Goal: Transaction & Acquisition: Purchase product/service

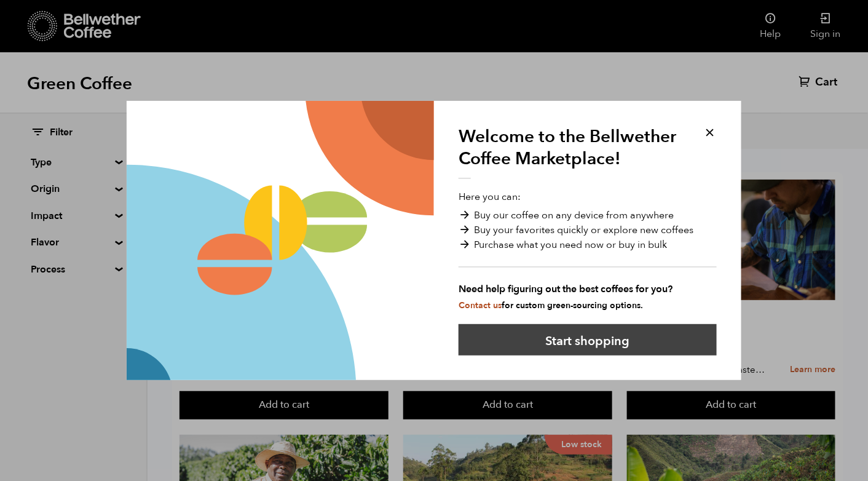
click at [675, 344] on button "Start shopping" at bounding box center [588, 339] width 258 height 31
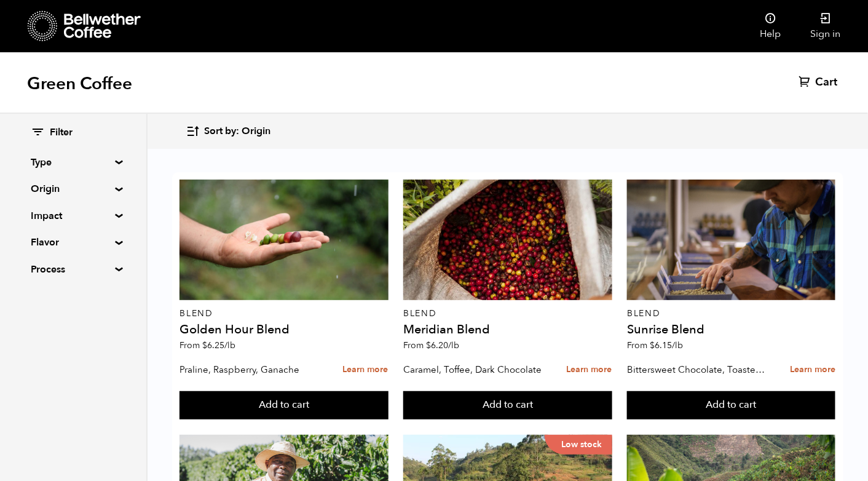
click at [116, 191] on summary "Origin" at bounding box center [73, 188] width 85 height 15
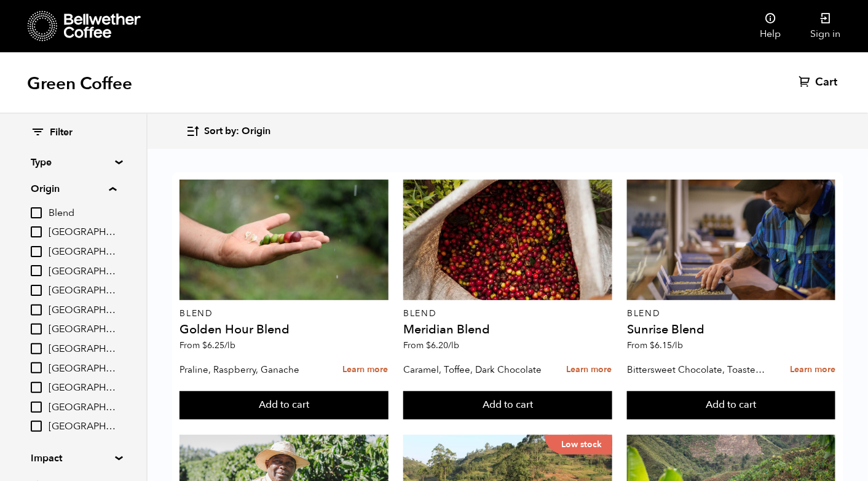
click at [116, 189] on summary "Origin" at bounding box center [73, 188] width 85 height 15
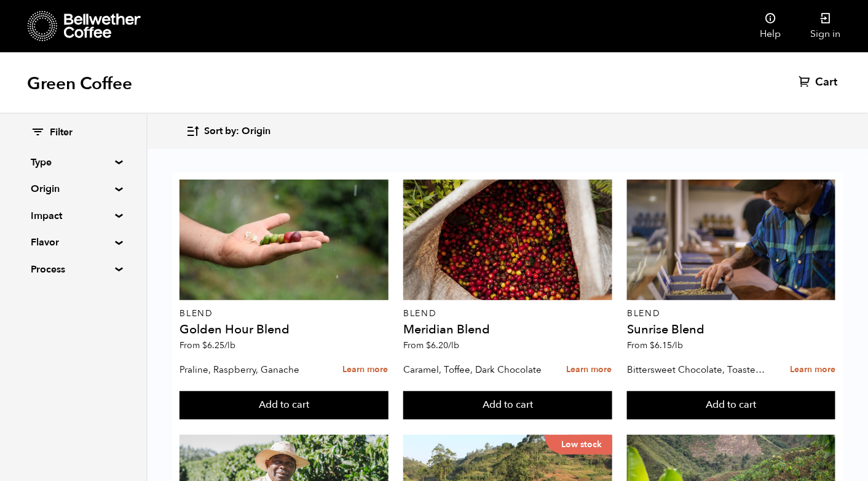
click at [116, 161] on summary "Type" at bounding box center [73, 162] width 85 height 15
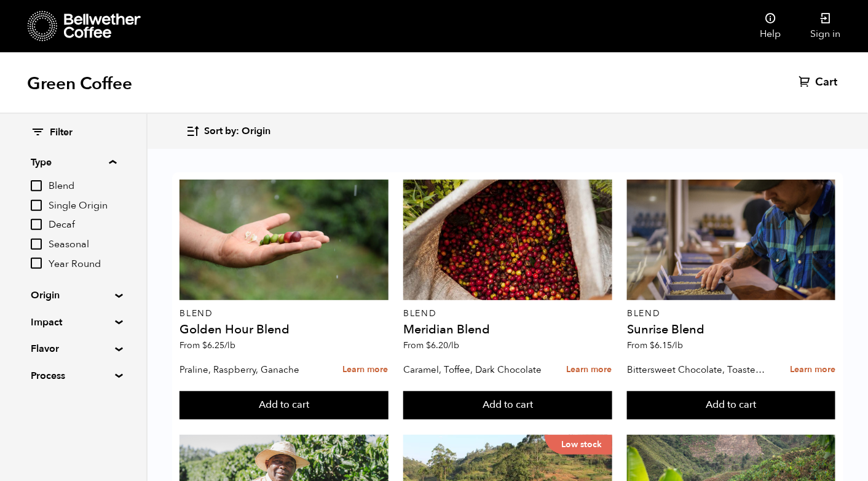
click at [116, 163] on summary "Type" at bounding box center [73, 162] width 85 height 15
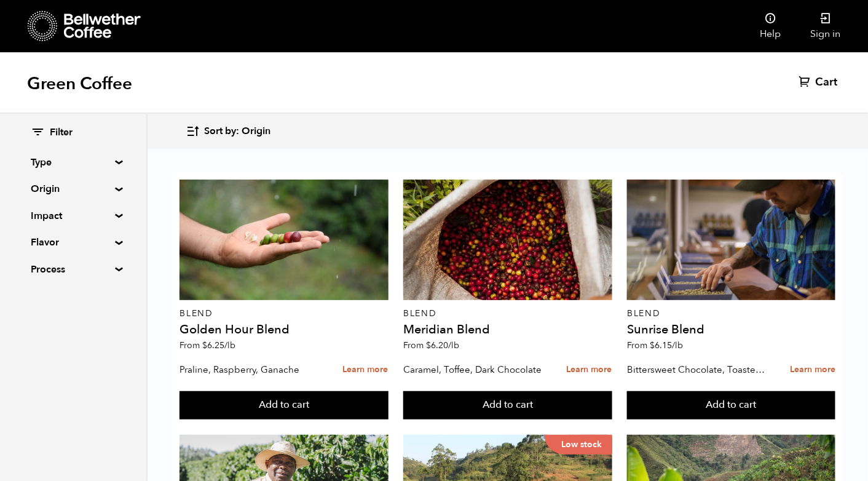
click at [116, 269] on summary "Process" at bounding box center [73, 269] width 85 height 15
click at [113, 242] on summary "Flavor" at bounding box center [73, 242] width 85 height 15
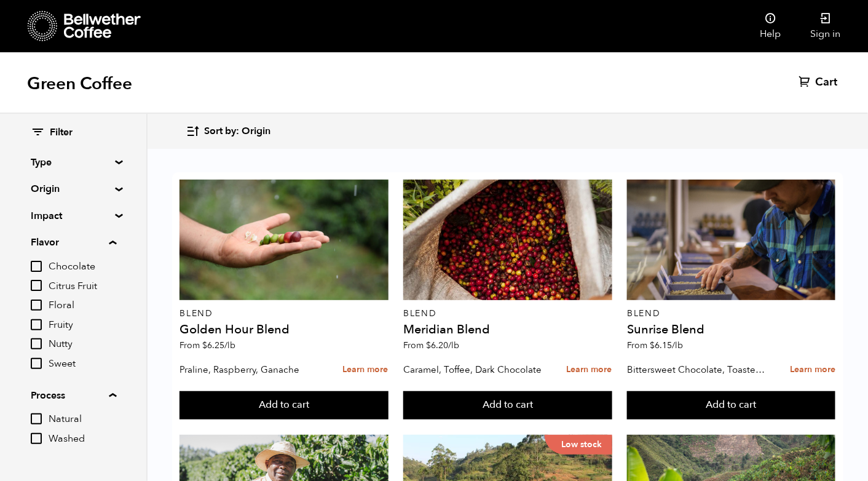
click at [116, 215] on summary "Impact" at bounding box center [73, 215] width 85 height 15
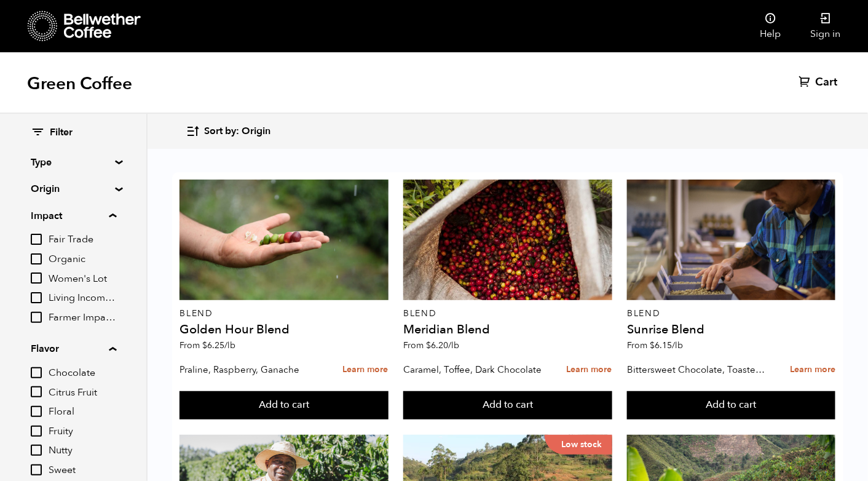
click at [116, 186] on summary "Origin" at bounding box center [73, 188] width 85 height 15
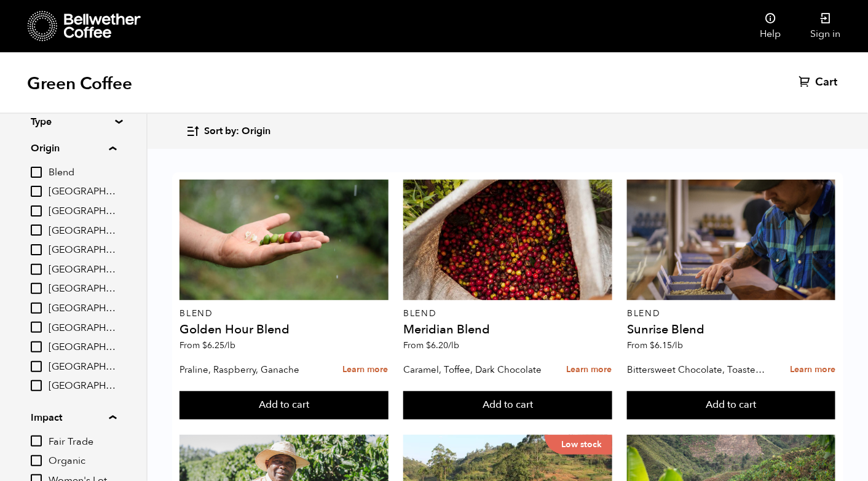
scroll to position [25, 0]
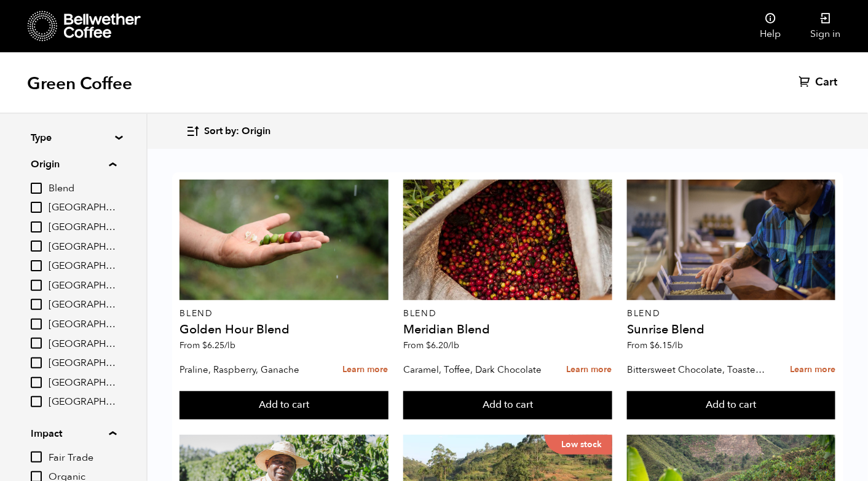
click at [37, 246] on input "[GEOGRAPHIC_DATA]" at bounding box center [36, 245] width 11 height 11
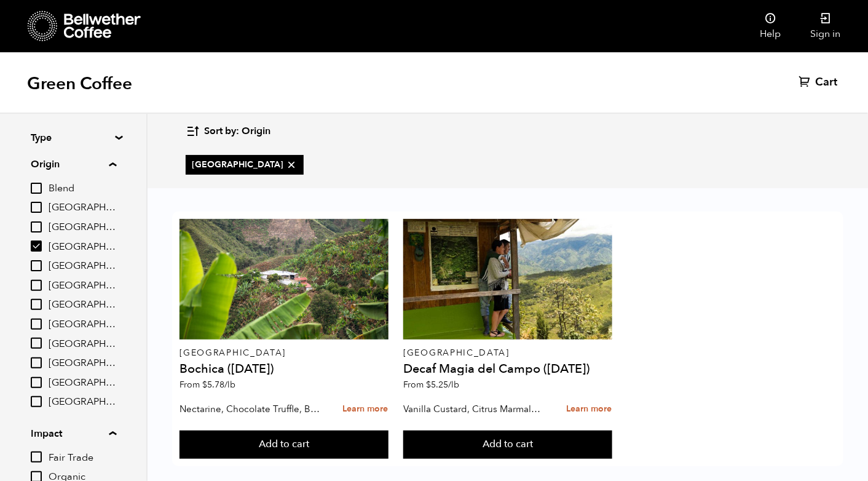
click at [37, 244] on input "[GEOGRAPHIC_DATA]" at bounding box center [36, 245] width 11 height 11
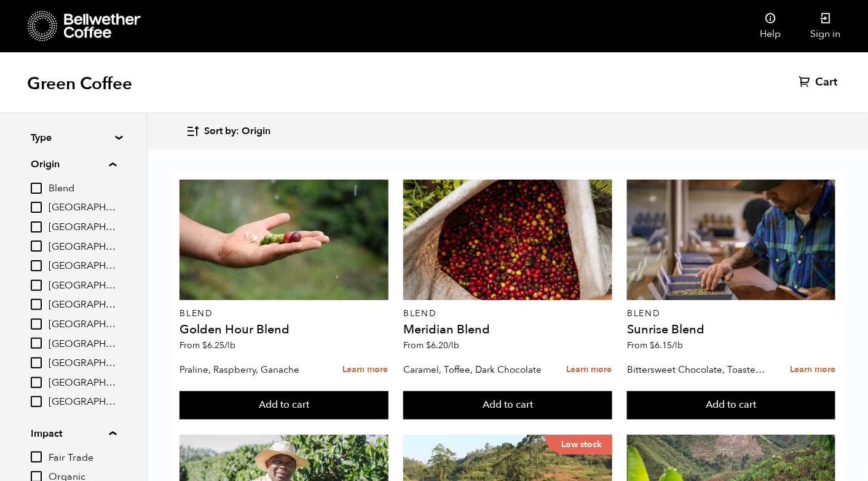
click at [39, 250] on input "[GEOGRAPHIC_DATA]" at bounding box center [36, 245] width 11 height 11
checkbox input "true"
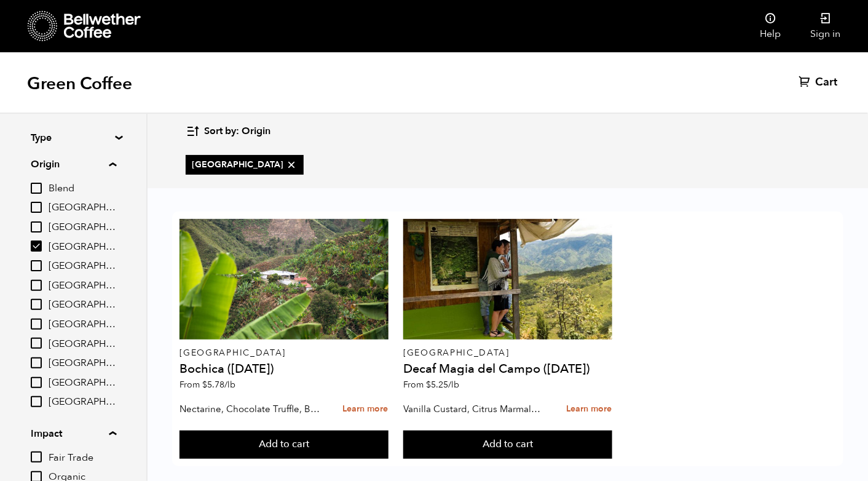
click at [37, 184] on input "Blend" at bounding box center [36, 188] width 11 height 11
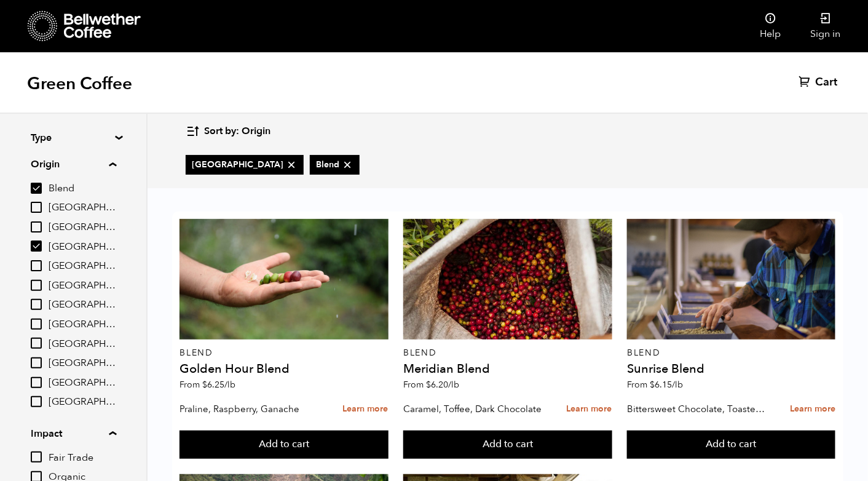
click at [37, 187] on input "Blend" at bounding box center [36, 188] width 11 height 11
checkbox input "false"
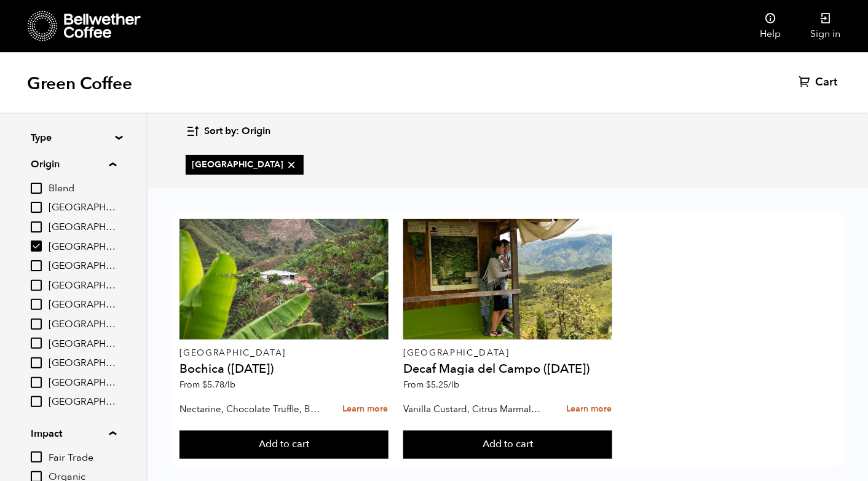
click at [32, 250] on input "[GEOGRAPHIC_DATA]" at bounding box center [36, 245] width 11 height 11
click at [39, 250] on input "[GEOGRAPHIC_DATA]" at bounding box center [36, 245] width 11 height 11
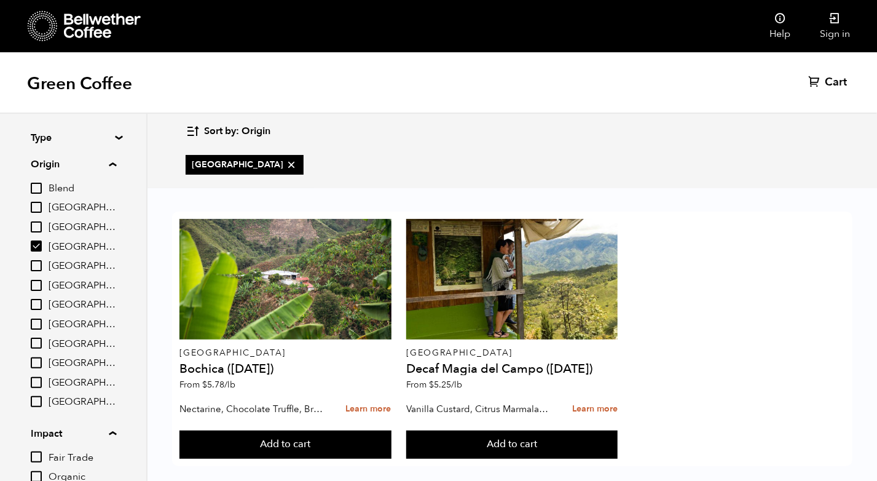
click at [32, 251] on input "[GEOGRAPHIC_DATA]" at bounding box center [36, 245] width 11 height 11
checkbox input "false"
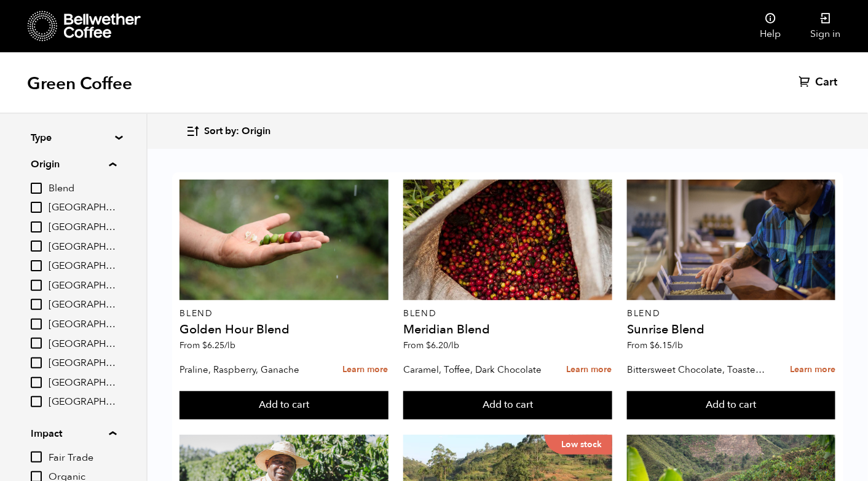
click at [33, 208] on input "[GEOGRAPHIC_DATA]" at bounding box center [36, 207] width 11 height 11
checkbox input "true"
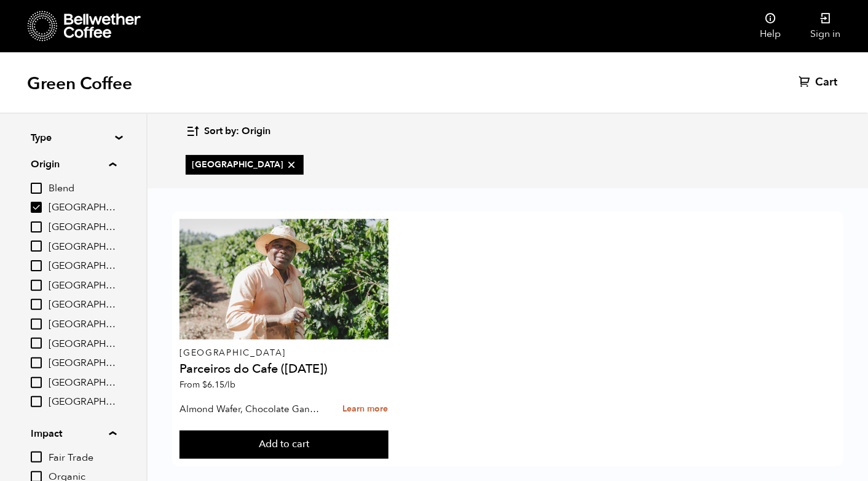
click at [42, 302] on input "[GEOGRAPHIC_DATA]" at bounding box center [36, 304] width 11 height 11
checkbox input "true"
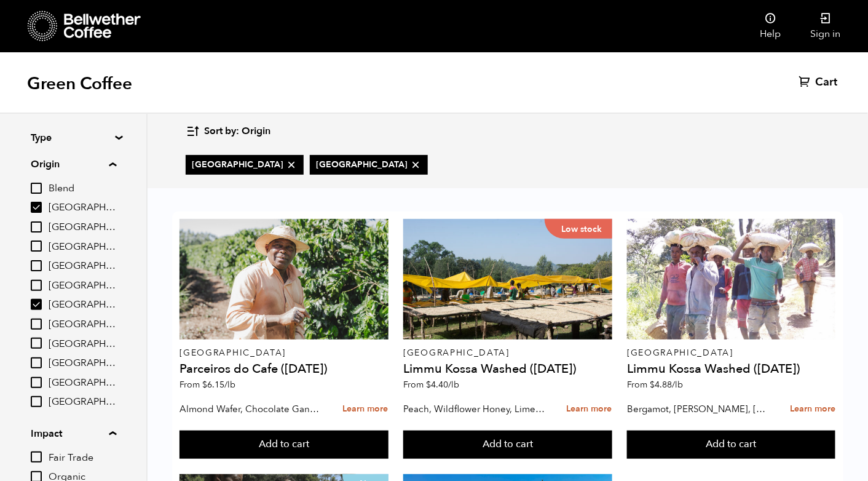
click at [34, 205] on input "[GEOGRAPHIC_DATA]" at bounding box center [36, 207] width 11 height 11
checkbox input "false"
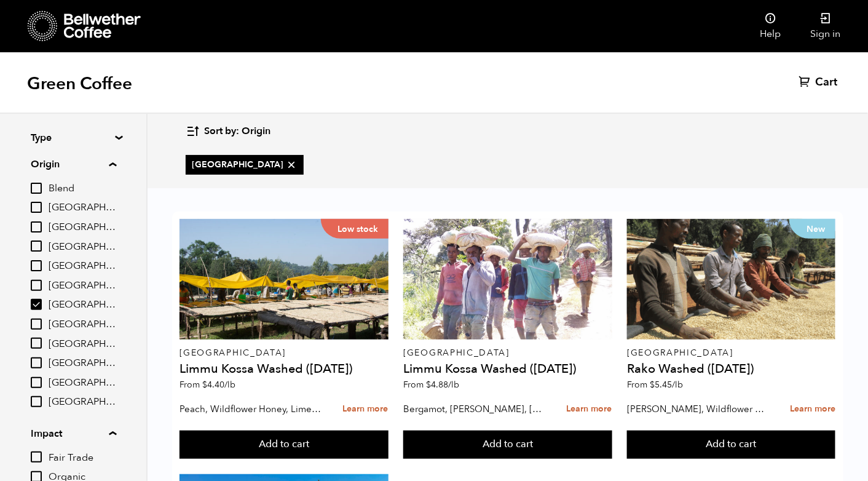
scroll to position [270, 0]
click at [42, 305] on input "[GEOGRAPHIC_DATA]" at bounding box center [36, 304] width 11 height 11
checkbox input "false"
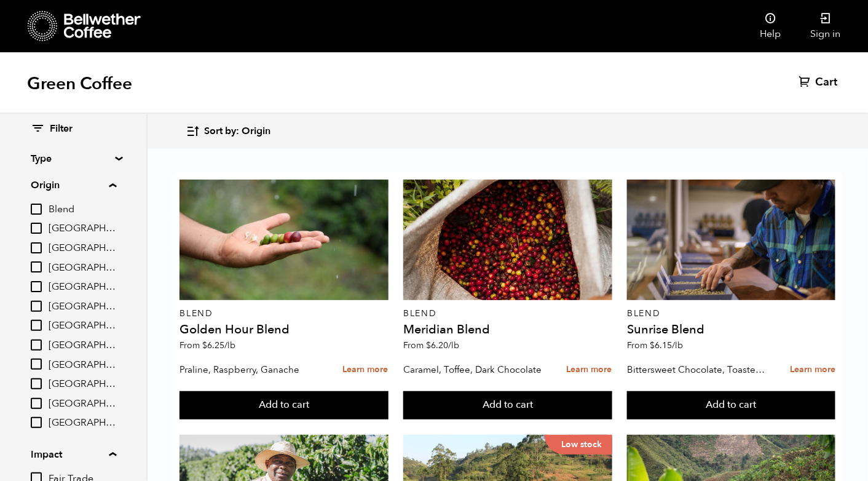
scroll to position [0, 0]
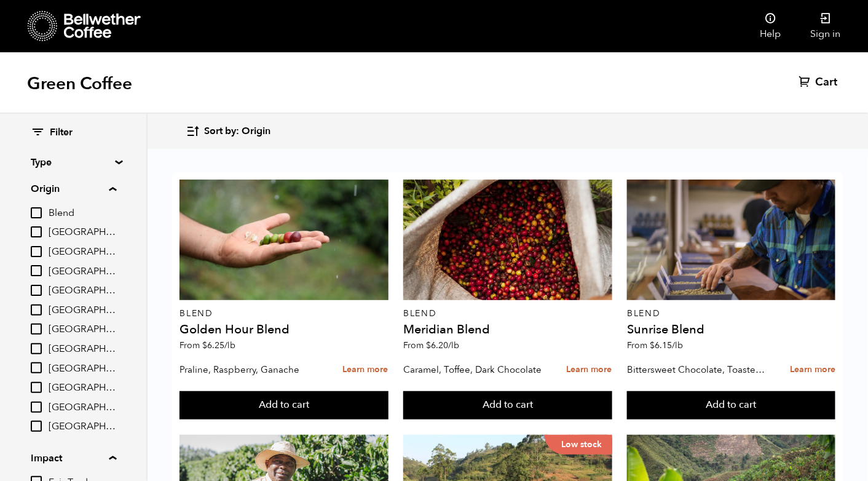
click at [116, 160] on summary "Type" at bounding box center [73, 162] width 85 height 15
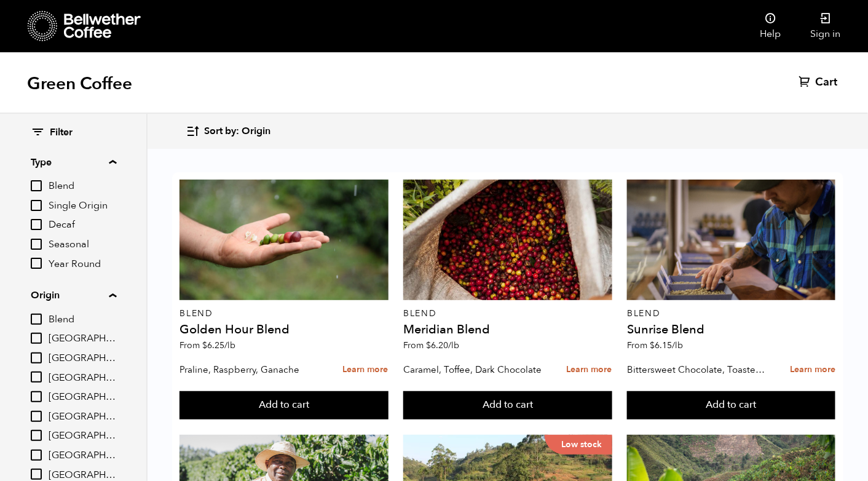
click at [116, 162] on summary "Type" at bounding box center [73, 162] width 85 height 15
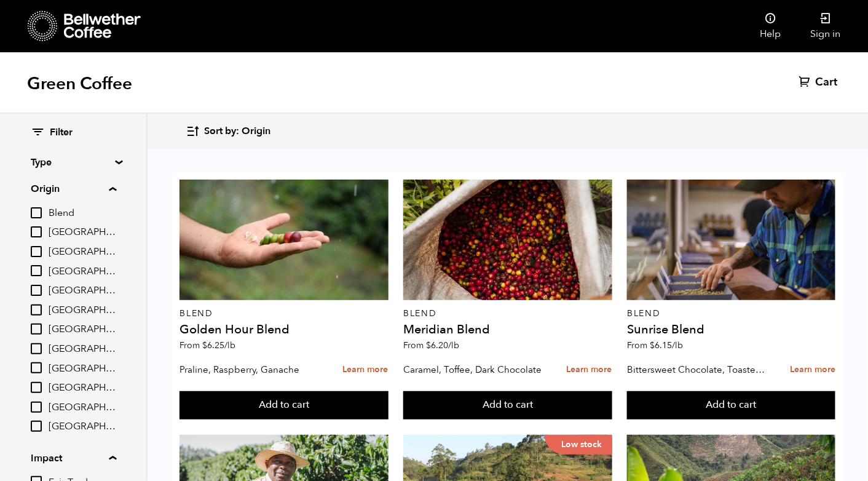
click at [116, 162] on summary "Type" at bounding box center [73, 162] width 85 height 15
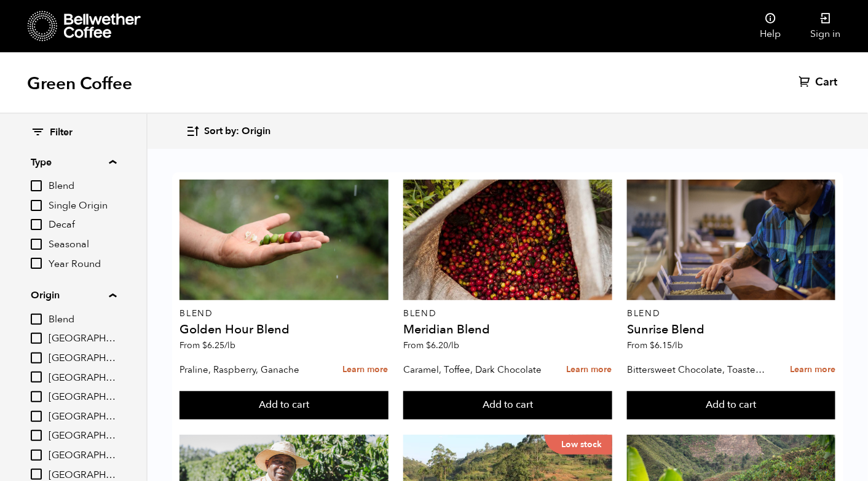
click at [38, 130] on icon at bounding box center [38, 132] width 14 height 15
click at [116, 162] on summary "Type" at bounding box center [73, 162] width 85 height 15
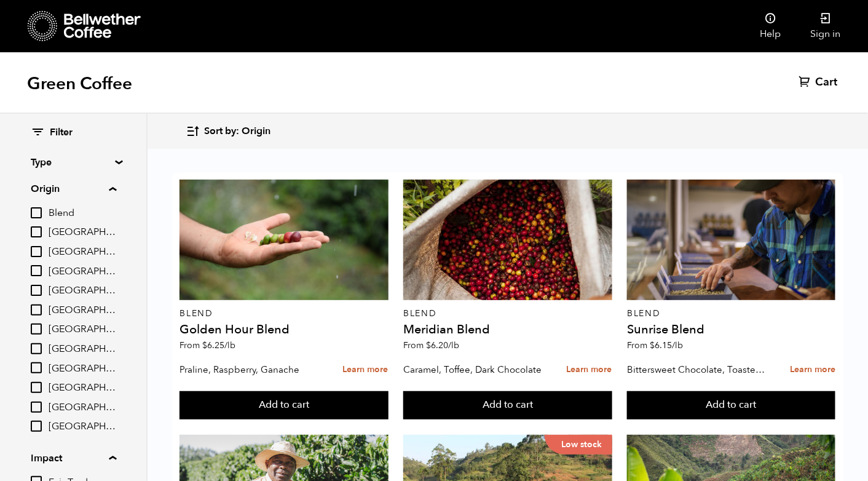
click at [116, 163] on summary "Type" at bounding box center [73, 162] width 85 height 15
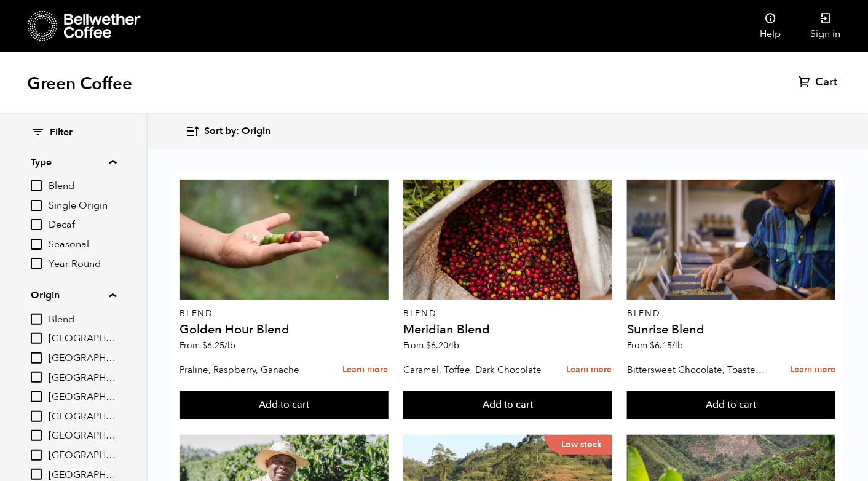
click at [107, 297] on summary "Origin" at bounding box center [73, 295] width 85 height 15
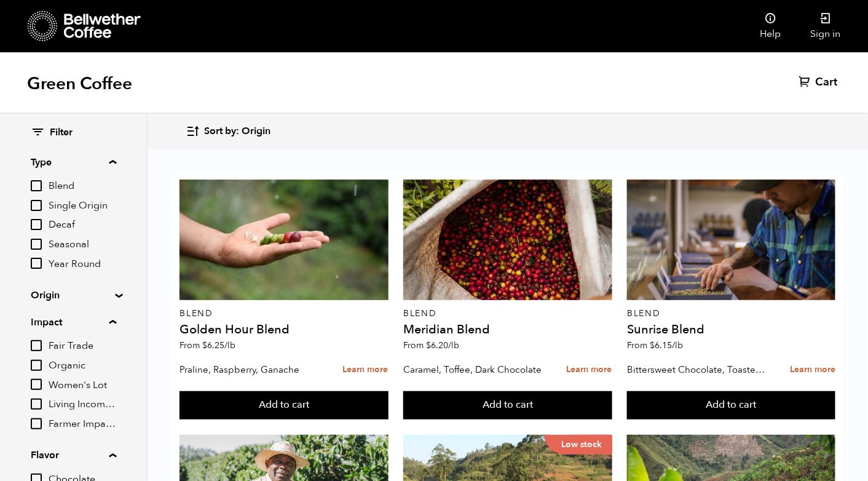
click at [112, 322] on summary "Impact" at bounding box center [73, 322] width 85 height 15
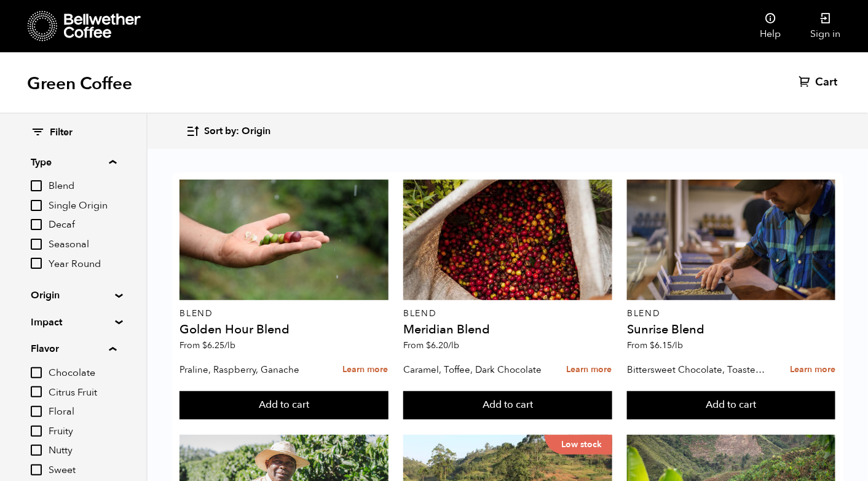
click at [115, 347] on summary "Flavor" at bounding box center [73, 348] width 85 height 15
click at [34, 133] on icon at bounding box center [38, 132] width 14 height 15
click at [33, 135] on icon at bounding box center [38, 132] width 14 height 15
click at [44, 132] on icon at bounding box center [38, 132] width 14 height 15
click at [41, 132] on icon at bounding box center [38, 132] width 14 height 15
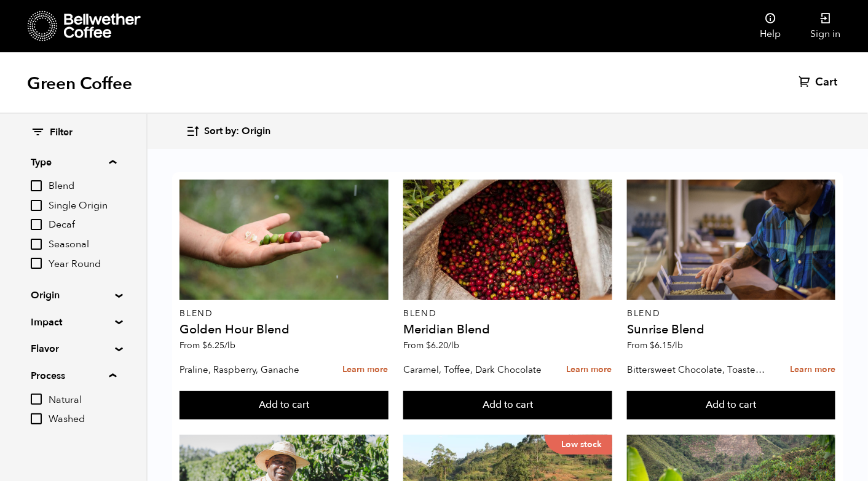
scroll to position [5, 0]
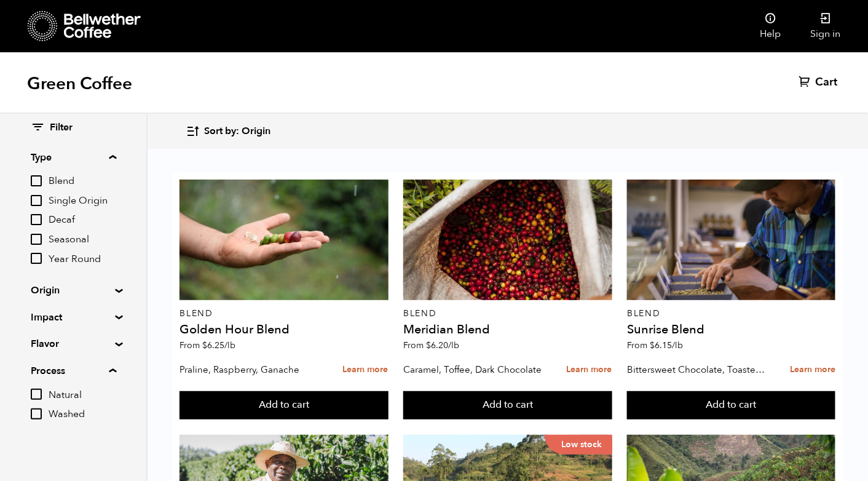
click at [91, 375] on summary "Process" at bounding box center [73, 370] width 85 height 15
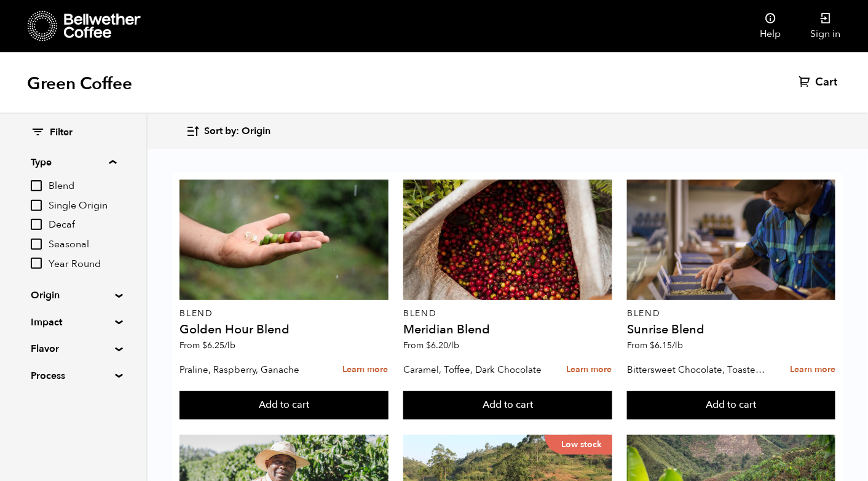
click at [93, 350] on summary "Flavor" at bounding box center [73, 348] width 85 height 15
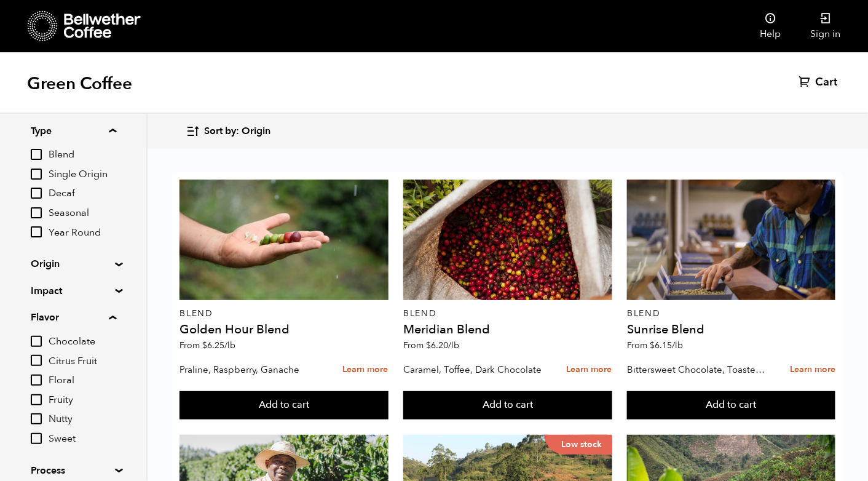
scroll to position [26, 0]
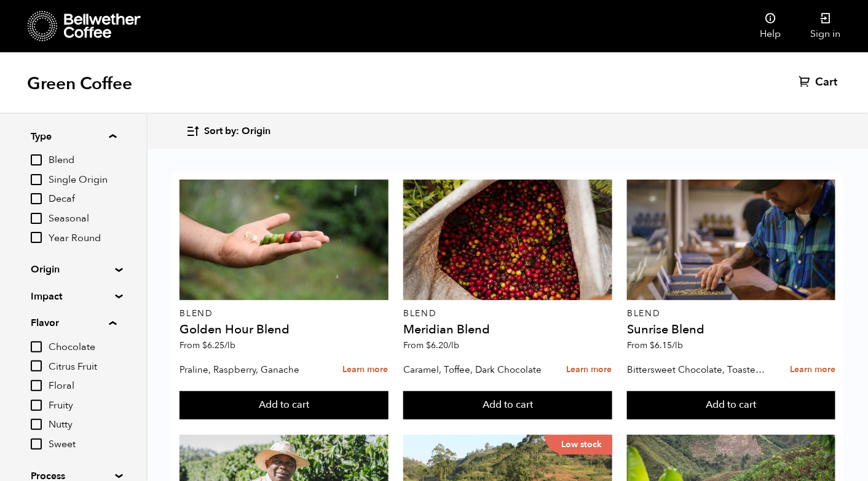
click at [94, 323] on summary "Flavor" at bounding box center [73, 322] width 85 height 15
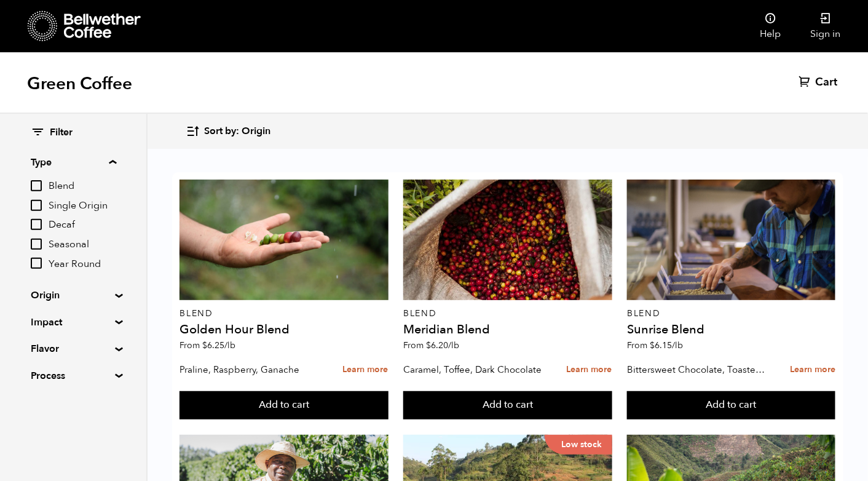
scroll to position [0, 0]
click at [108, 324] on summary "Impact" at bounding box center [73, 322] width 85 height 15
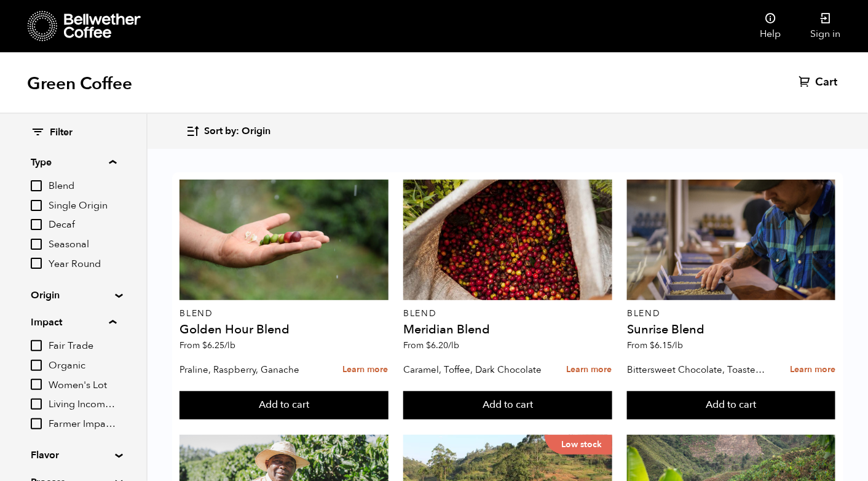
click at [103, 317] on summary "Impact" at bounding box center [73, 322] width 85 height 15
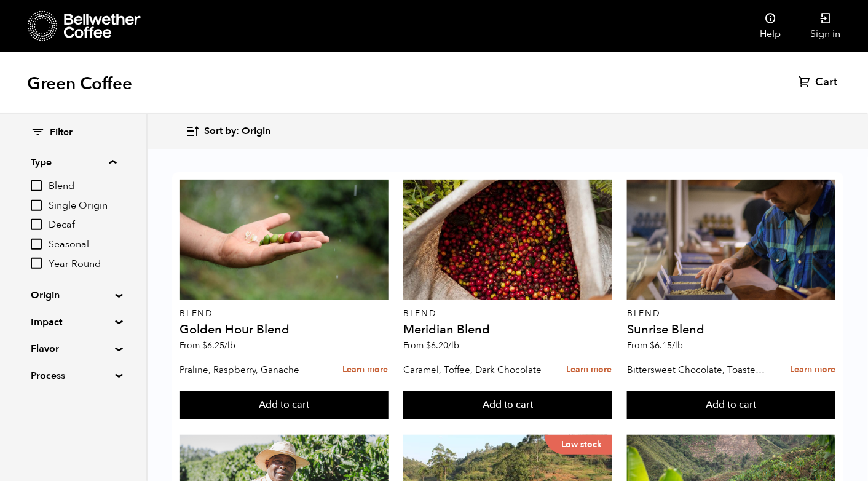
click at [110, 297] on summary "Origin" at bounding box center [73, 295] width 85 height 15
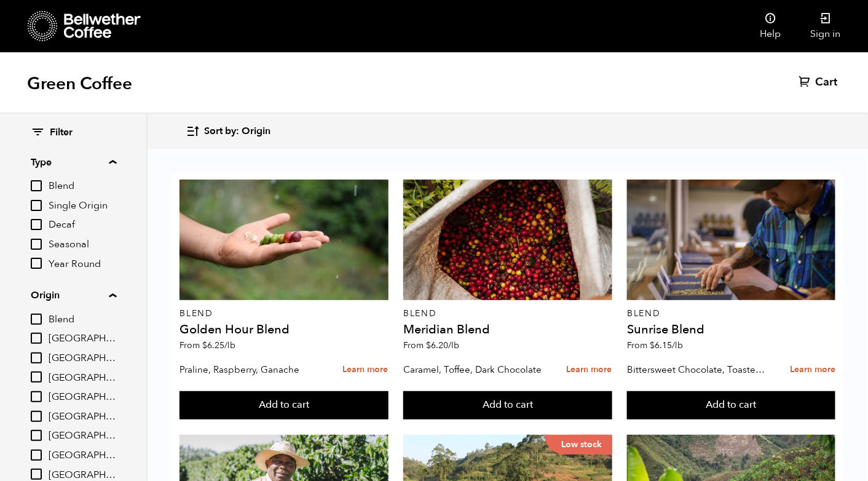
click at [109, 296] on summary "Origin" at bounding box center [73, 295] width 85 height 15
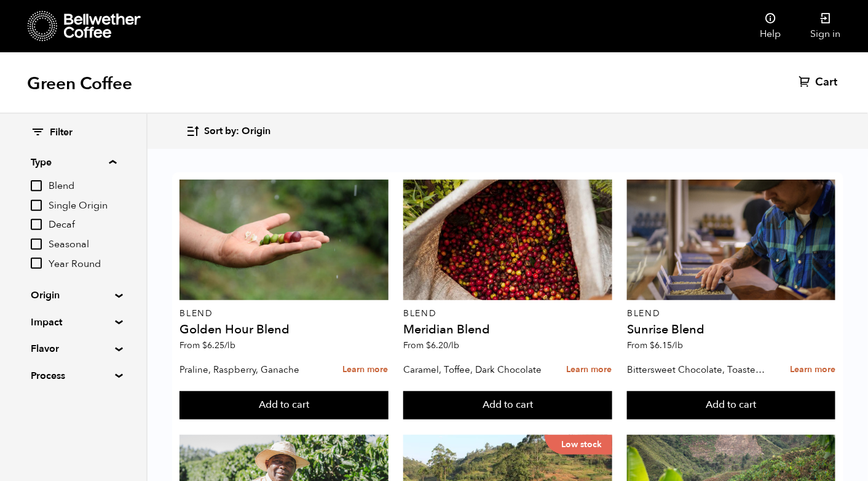
click at [112, 162] on summary "Type" at bounding box center [73, 162] width 85 height 15
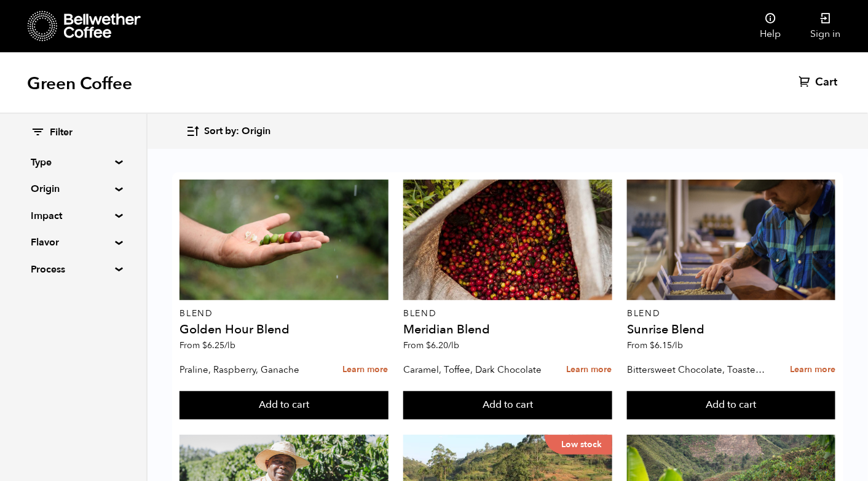
click at [45, 156] on summary "Type" at bounding box center [73, 162] width 85 height 15
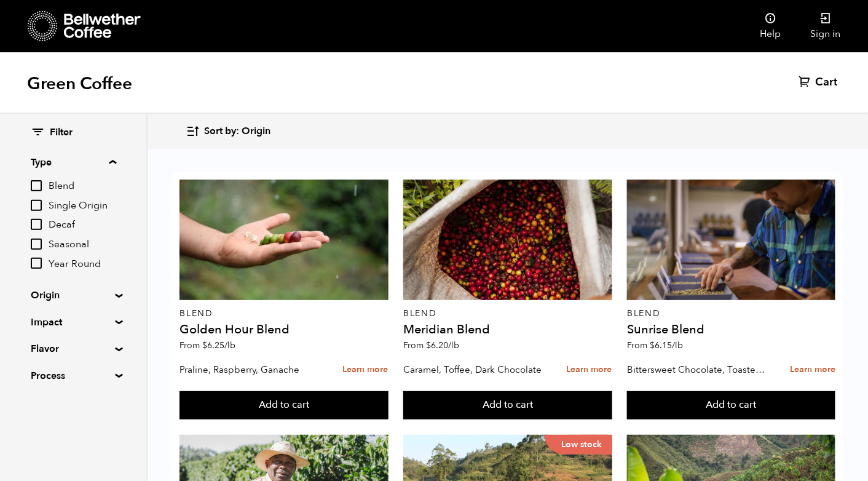
click at [758, 77] on div "Green Coffee Cart (0)" at bounding box center [434, 82] width 868 height 61
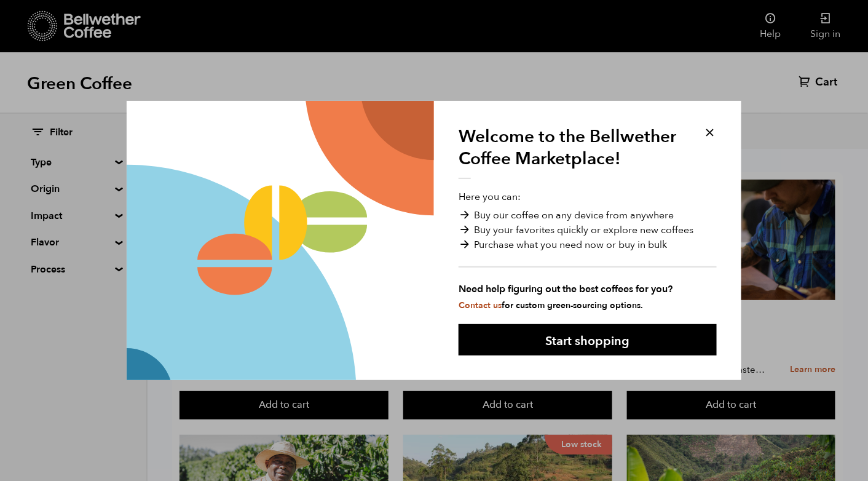
click at [620, 345] on button "Start shopping" at bounding box center [588, 339] width 258 height 31
